Goal: Navigation & Orientation: Find specific page/section

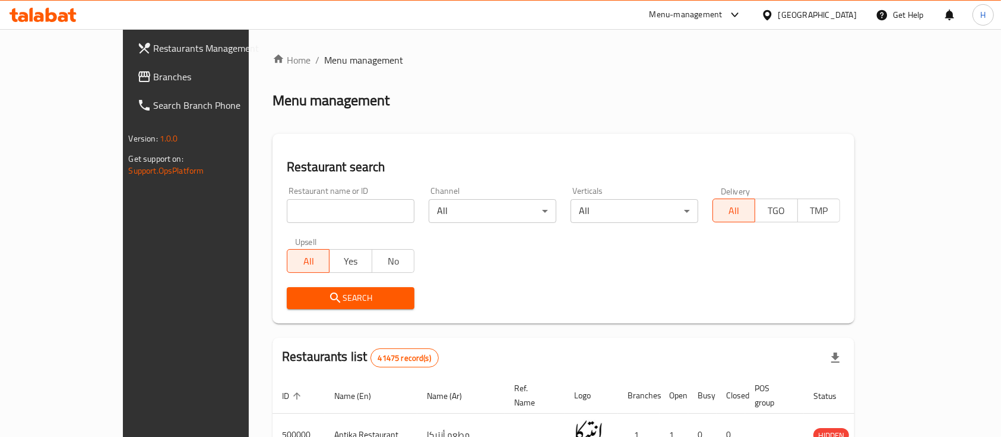
drag, startPoint x: 49, startPoint y: 77, endPoint x: 169, endPoint y: 129, distance: 130.1
click at [154, 76] on span "Branches" at bounding box center [217, 76] width 127 height 14
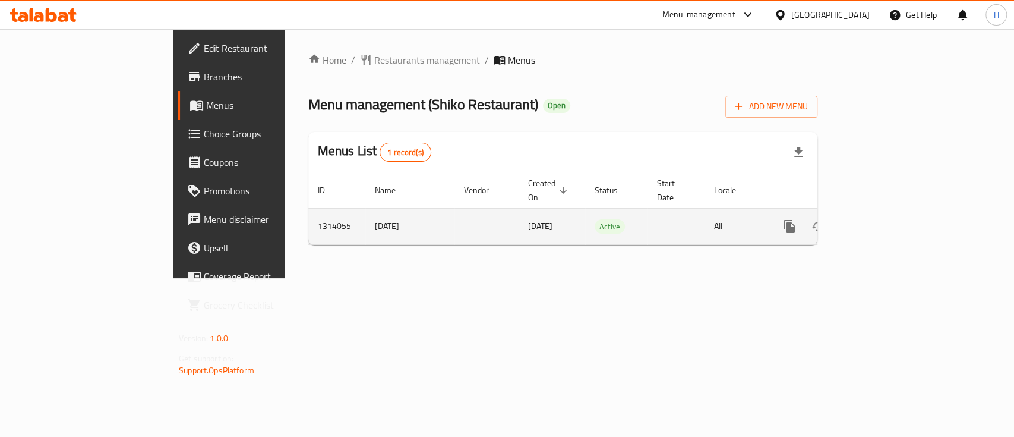
click at [889, 212] on link "enhanced table" at bounding box center [875, 226] width 29 height 29
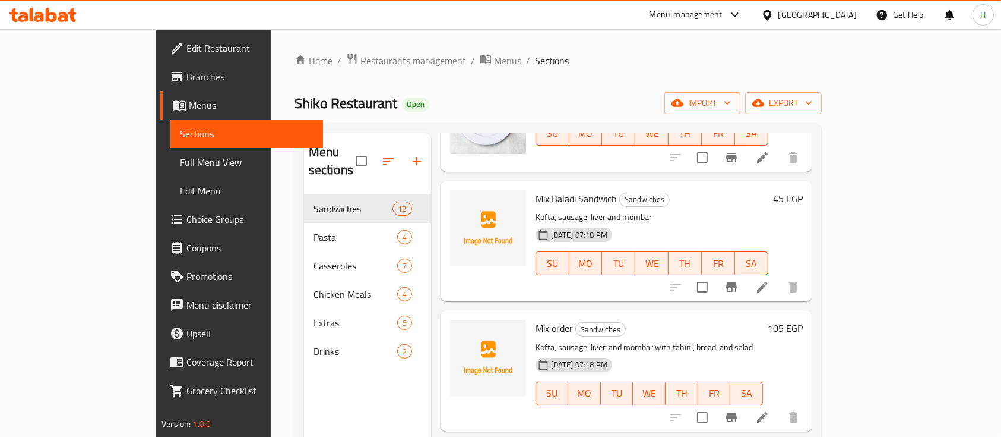
scroll to position [1132, 0]
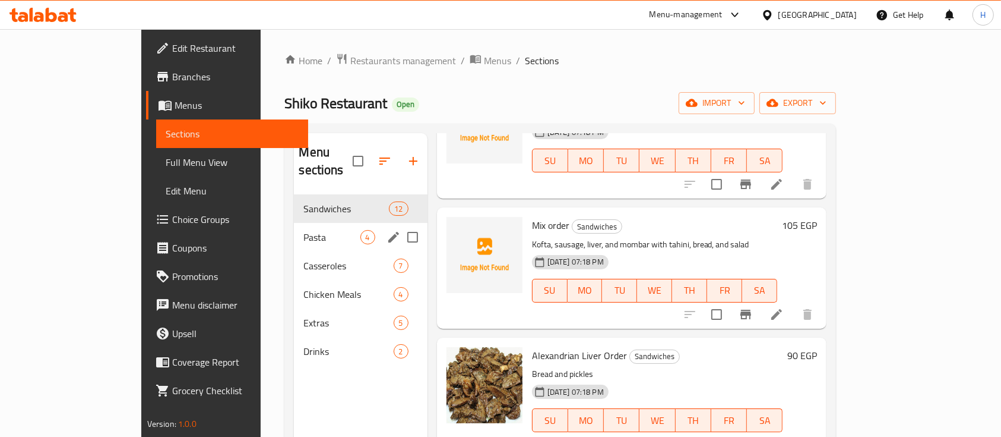
click at [303, 230] on span "Pasta" at bounding box center [331, 237] width 56 height 14
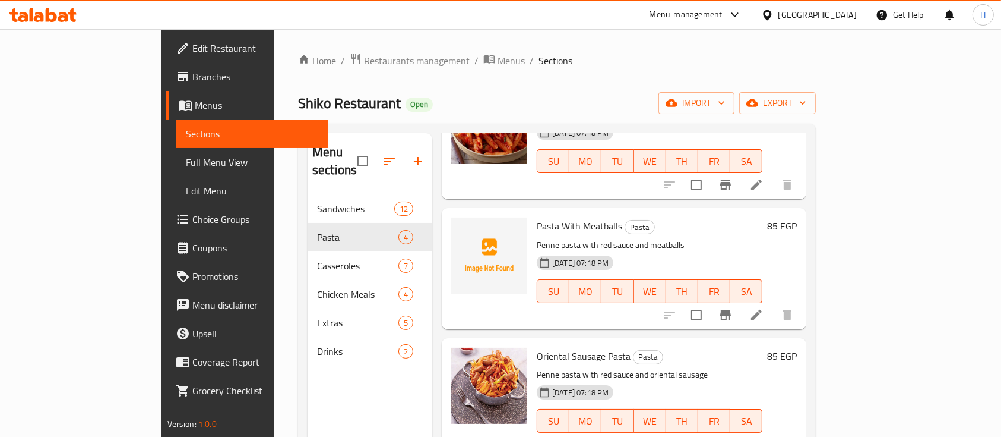
scroll to position [112, 0]
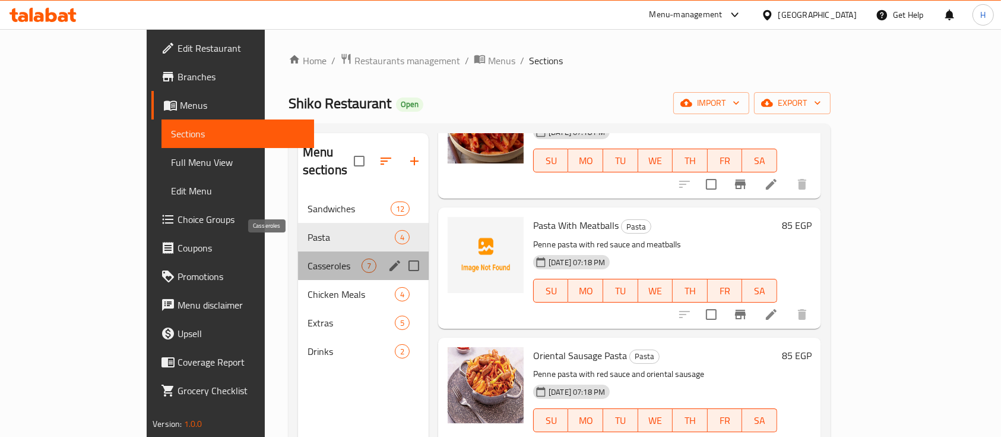
click at [308, 258] on span "Casseroles" at bounding box center [335, 265] width 54 height 14
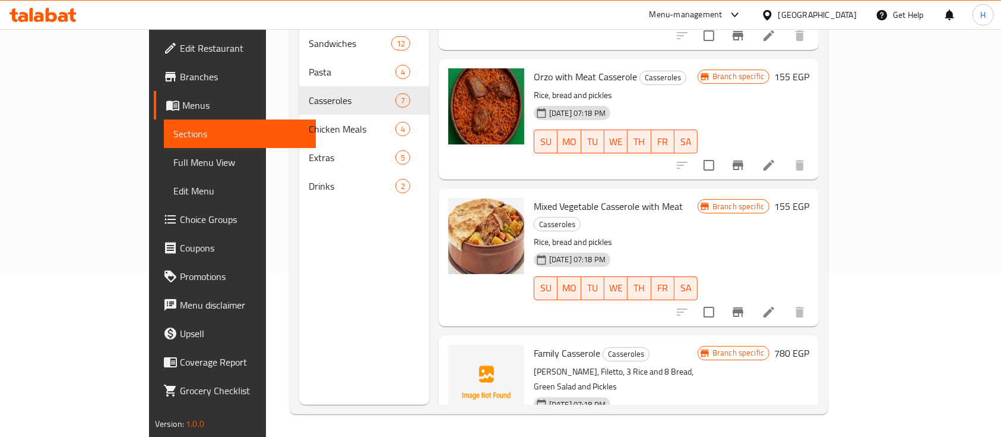
scroll to position [166, 0]
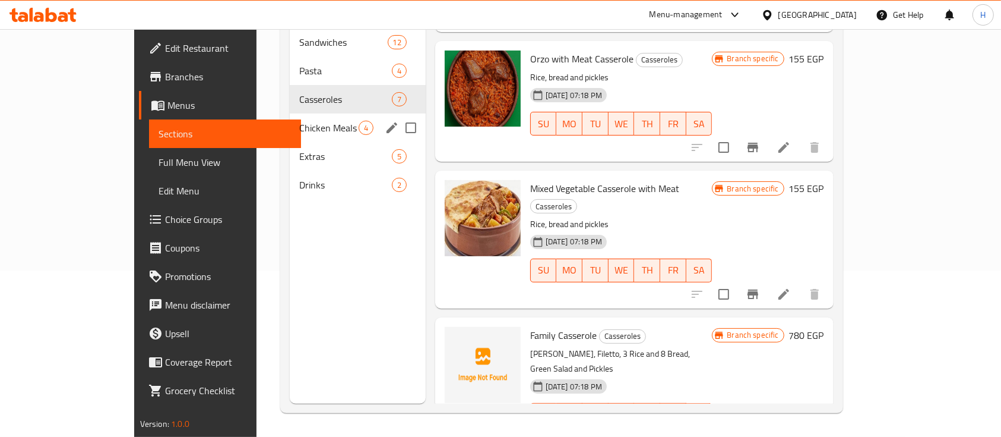
click at [290, 117] on div "Chicken Meals 4" at bounding box center [358, 127] width 136 height 29
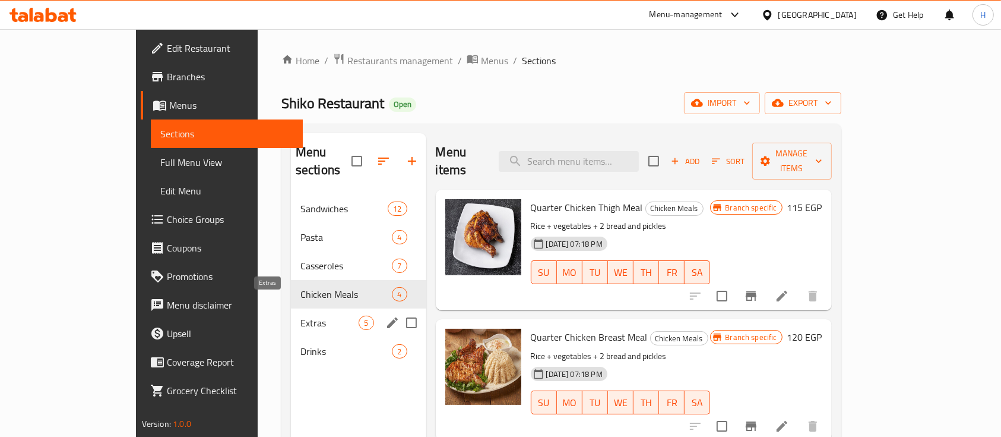
click at [301, 315] on span "Extras" at bounding box center [330, 322] width 59 height 14
